Goal: Use online tool/utility: Utilize a website feature to perform a specific function

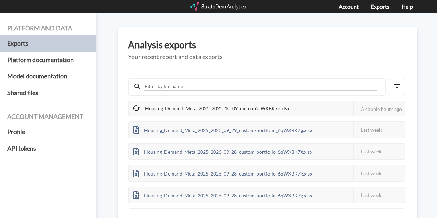
click at [239, 102] on div "Housing_Demand_Meta_2025_2025_10_09_metro_6qWXBK7g.xlsx" at bounding box center [212, 108] width 166 height 14
click at [240, 113] on div "Housing_Demand_Meta_2025_2025_10_09_metro_6qWXBK7g.xlsx" at bounding box center [212, 108] width 166 height 14
click at [241, 105] on div "Housing_Demand_Meta_2025_2025_10_09_metro_6qWXBK7g.xlsx" at bounding box center [212, 108] width 166 height 14
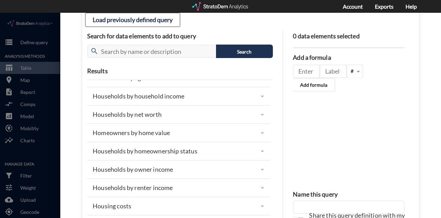
scroll to position [34, 0]
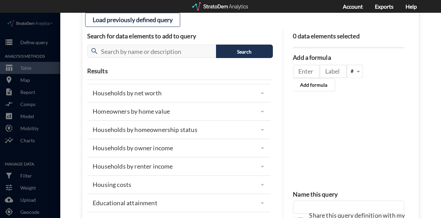
click div "Households by owner income"
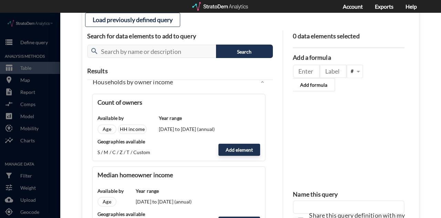
scroll to position [138, 0]
click button "Add element"
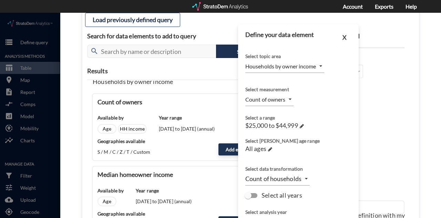
click body "/vantagepoint/us/-1 storage Define query Analysis Methods table_chart Table roo…"
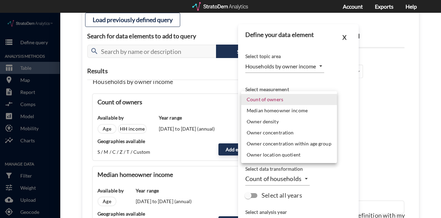
drag, startPoint x: 319, startPoint y: 70, endPoint x: 335, endPoint y: 51, distance: 25.0
click div
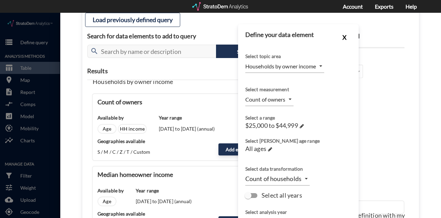
click button "X"
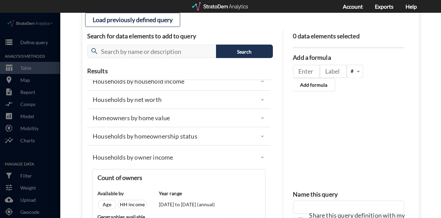
scroll to position [34, 0]
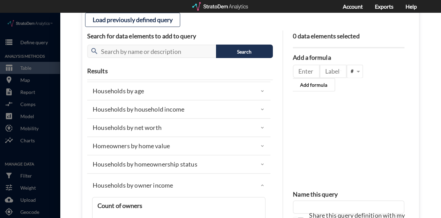
click div "Households by household income"
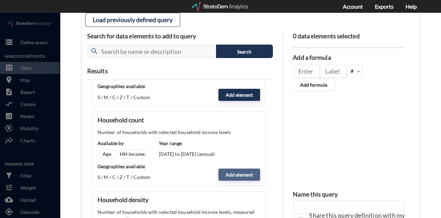
scroll to position [207, 0]
click button "Add element"
type input "HHI_DYNAMICS"
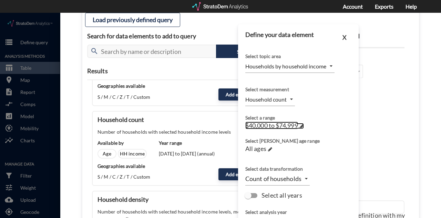
click span "$40,000 to $74,999"
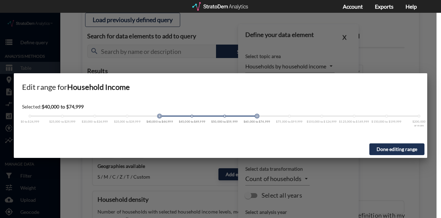
click div "Selected: $40,000 to $74,999 $0 to $24,999 $25,000 to $29,999 $30,000 to $34,99…"
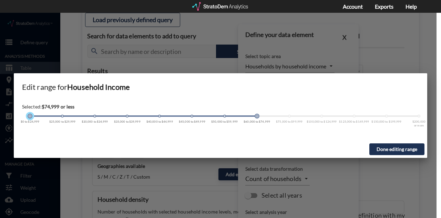
click div
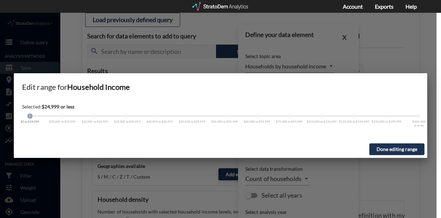
drag, startPoint x: 258, startPoint y: 103, endPoint x: 40, endPoint y: 105, distance: 217.9
click div "Selected: $24,999 or less $0 to $24,999 $25,000 to $29,999 $30,000 to $34,999 $…"
click button "Done editing range"
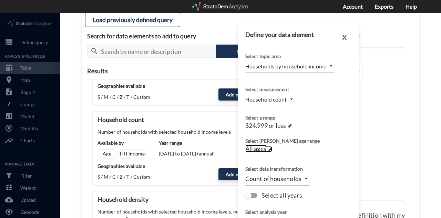
click span "All ages"
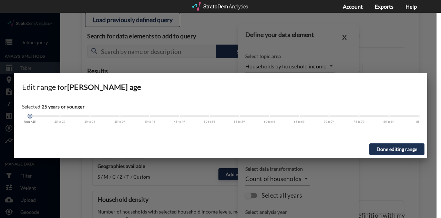
drag, startPoint x: 410, startPoint y: 105, endPoint x: 43, endPoint y: 122, distance: 366.6
click div "Selected: 25 years or younger Under 25 25 to 29 30 to 34 35 to 39 40 to 44 45 t…"
click button "Done editing range"
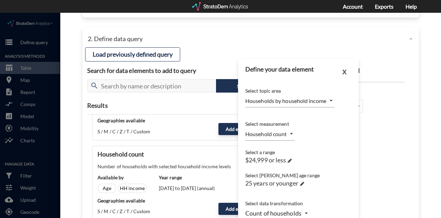
scroll to position [0, 0]
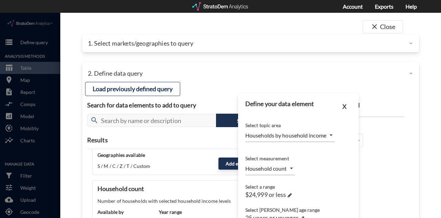
click icon
